Goal: Task Accomplishment & Management: Manage account settings

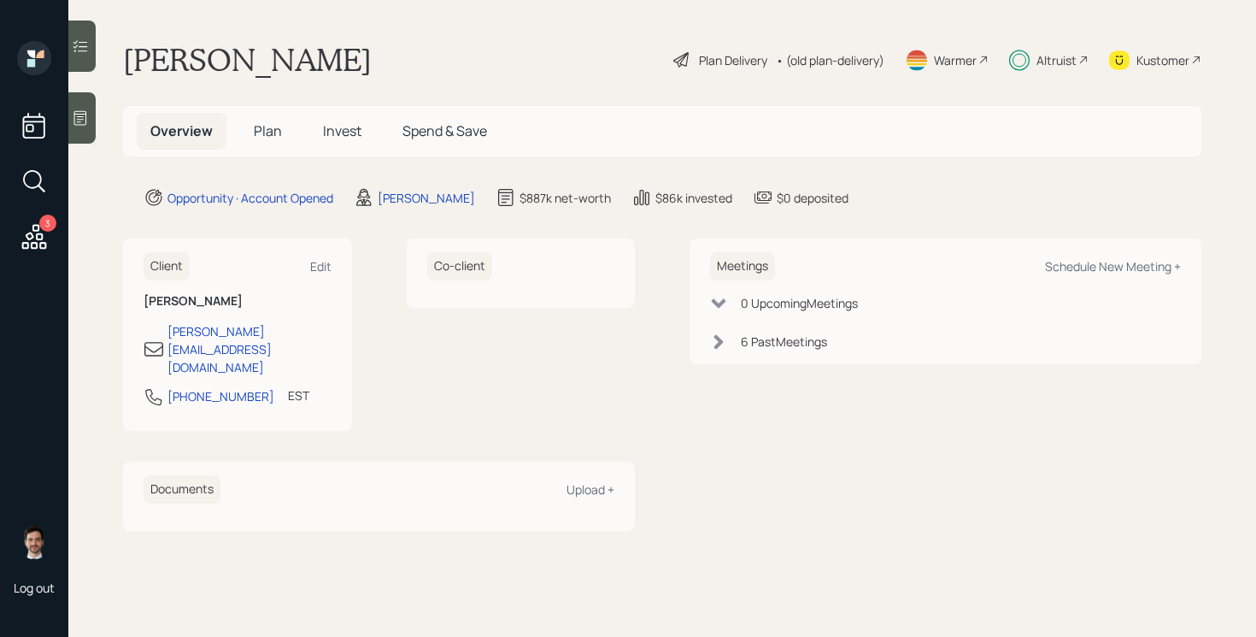
click at [363, 127] on h5 "Invest" at bounding box center [342, 131] width 66 height 37
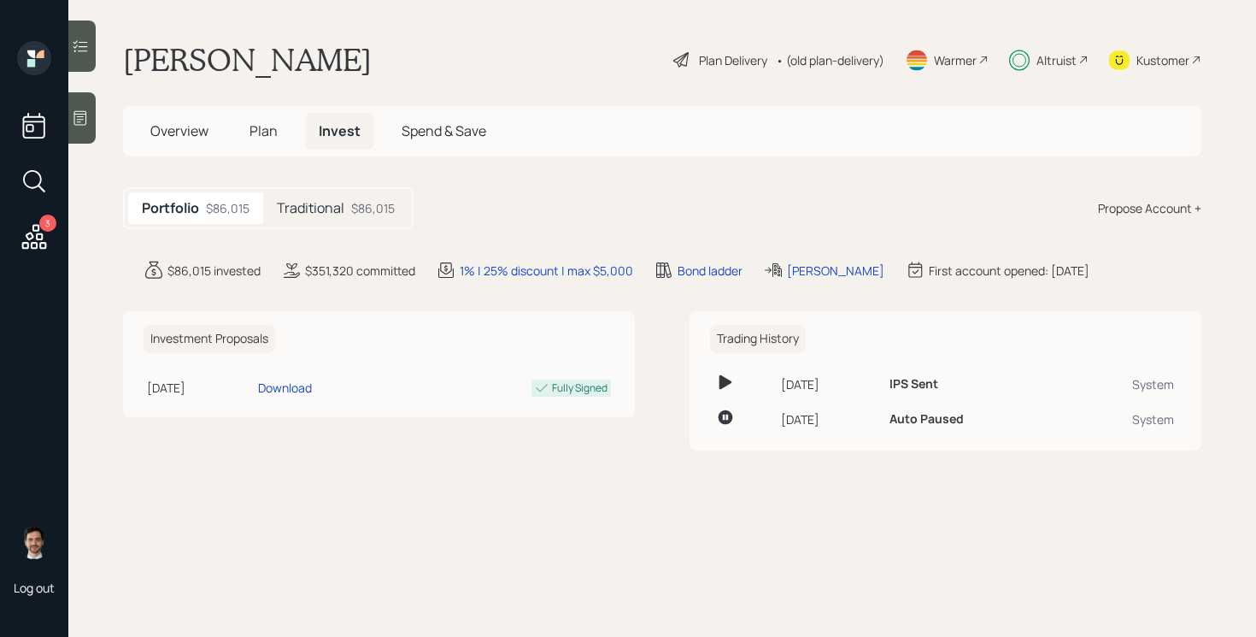
click at [303, 206] on h5 "Traditional" at bounding box center [311, 208] width 68 height 16
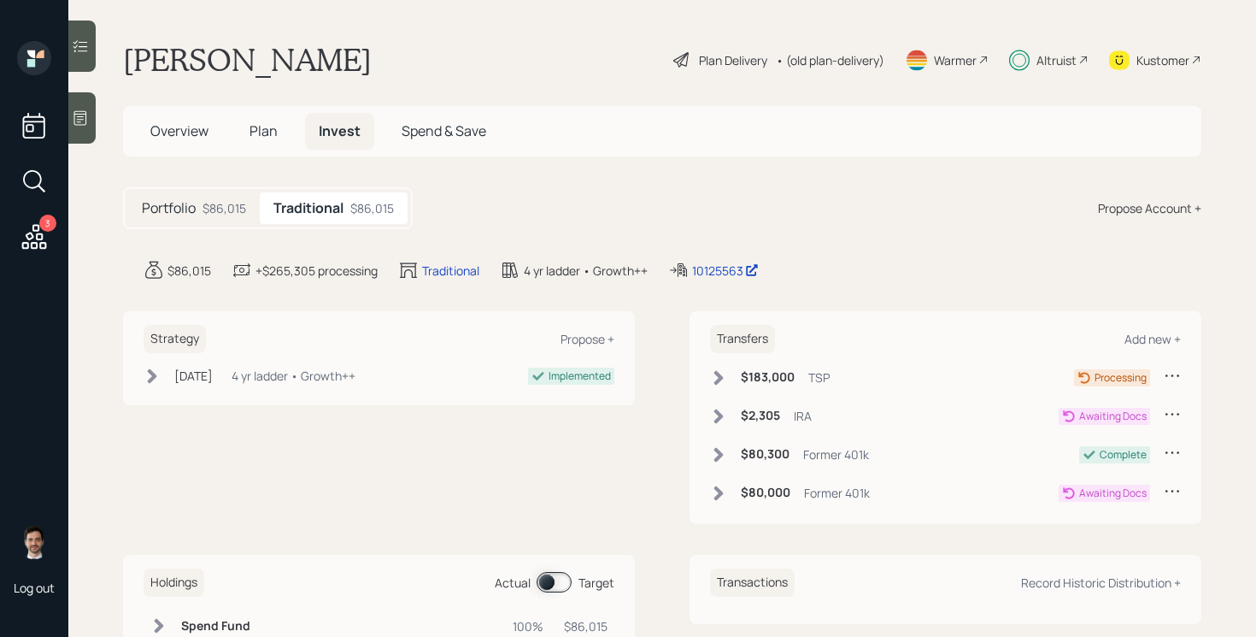
click at [158, 374] on icon at bounding box center [152, 375] width 17 height 17
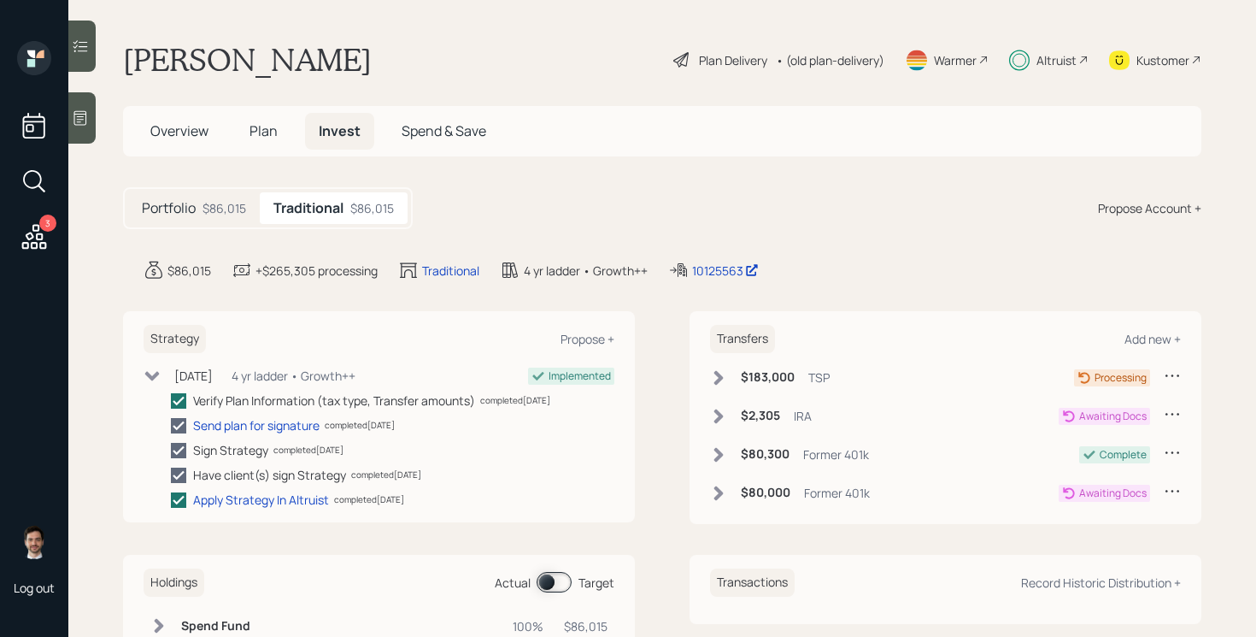
click at [103, 373] on main "[PERSON_NAME] Plan Delivery • (old plan-delivery) Warmer Altruist Kustomer Over…" at bounding box center [662, 318] width 1188 height 637
